Goal: Task Accomplishment & Management: Use online tool/utility

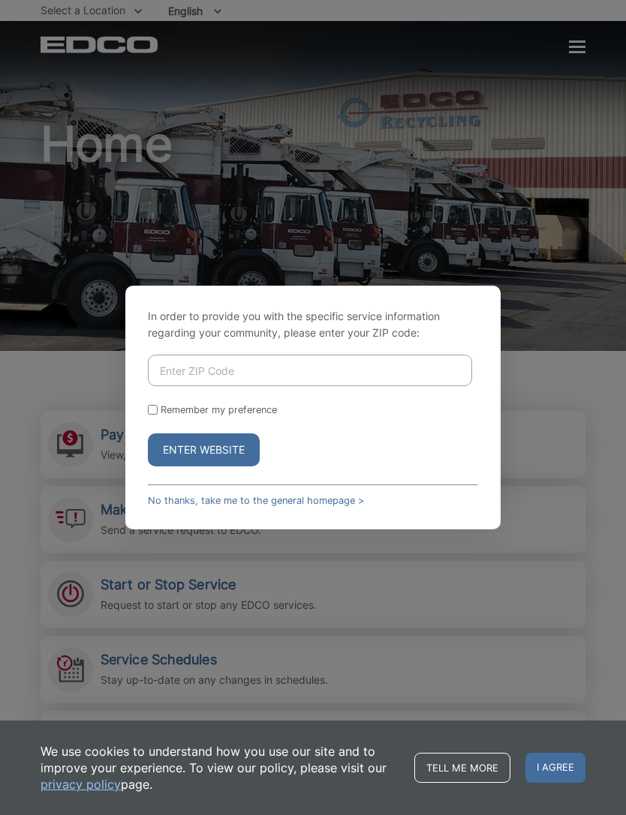
click at [166, 386] on input "Enter ZIP Code" at bounding box center [310, 371] width 324 height 32
type input "92081"
click at [188, 467] on button "Enter Website" at bounding box center [204, 450] width 112 height 33
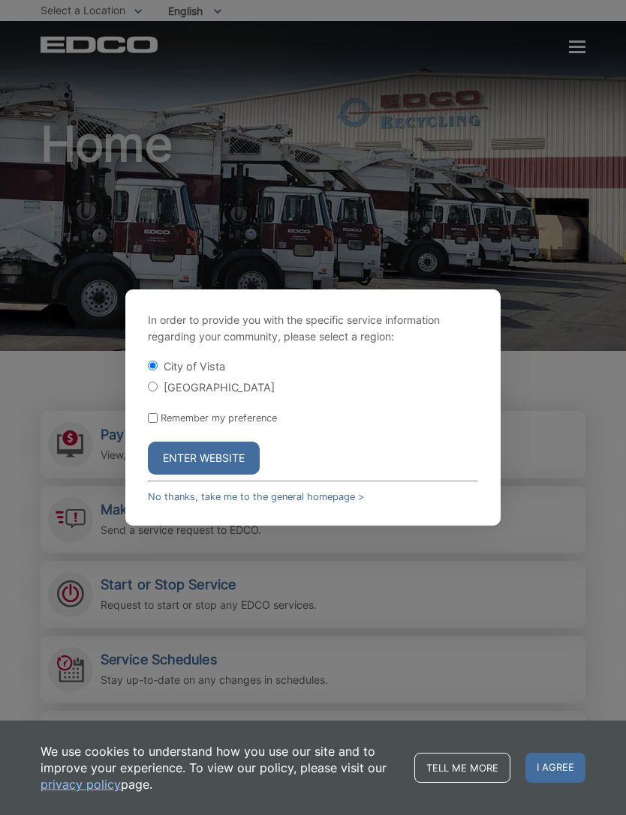
click at [183, 475] on button "Enter Website" at bounding box center [204, 458] width 112 height 33
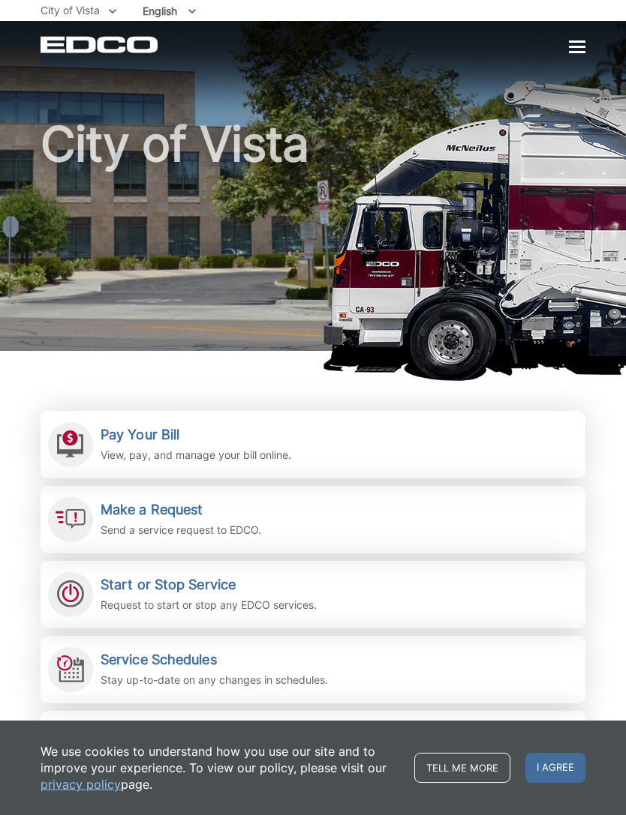
click at [123, 437] on h2 "Pay Your Bill" at bounding box center [196, 435] width 191 height 17
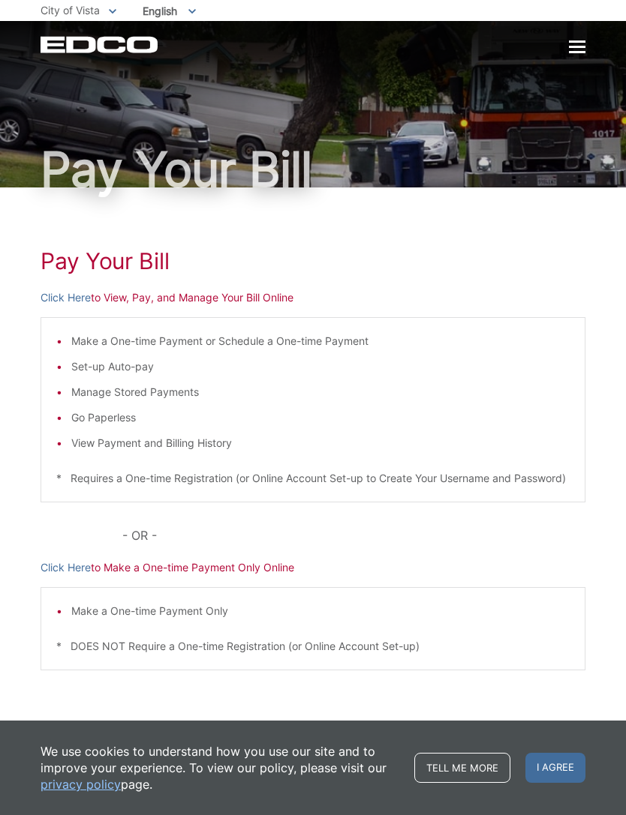
click at [56, 295] on link "Click Here" at bounding box center [66, 298] width 50 height 17
